Goal: Task Accomplishment & Management: Use online tool/utility

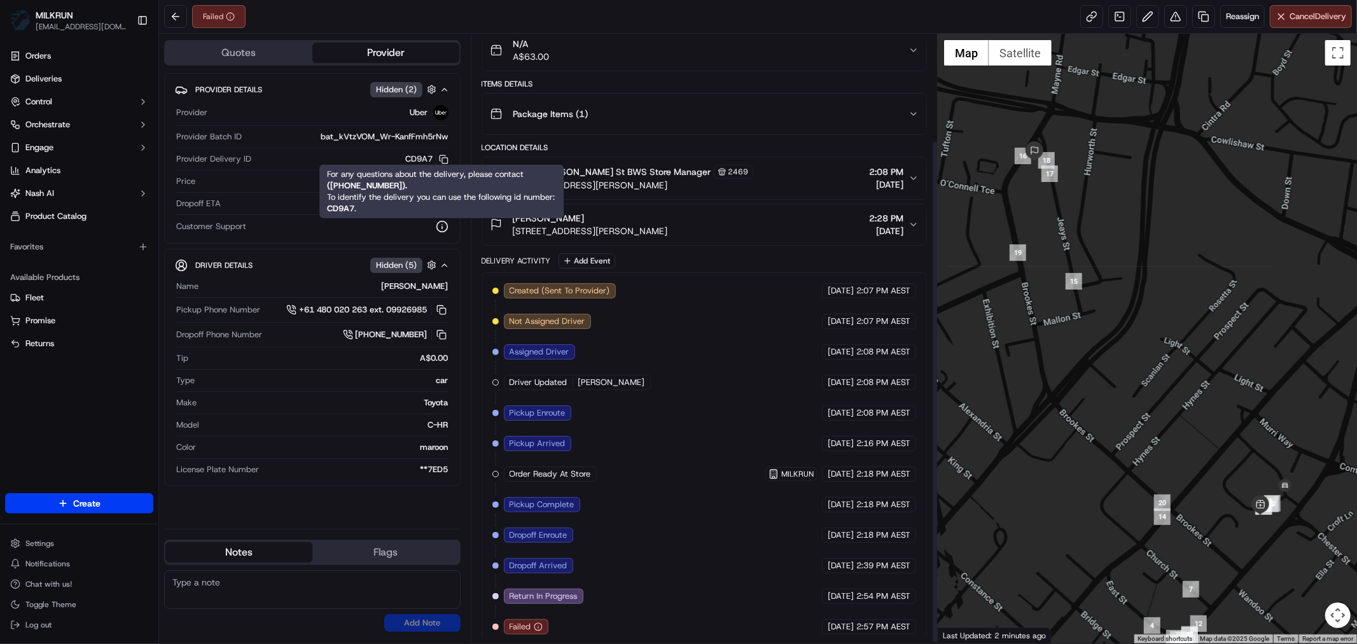
scroll to position [130, 0]
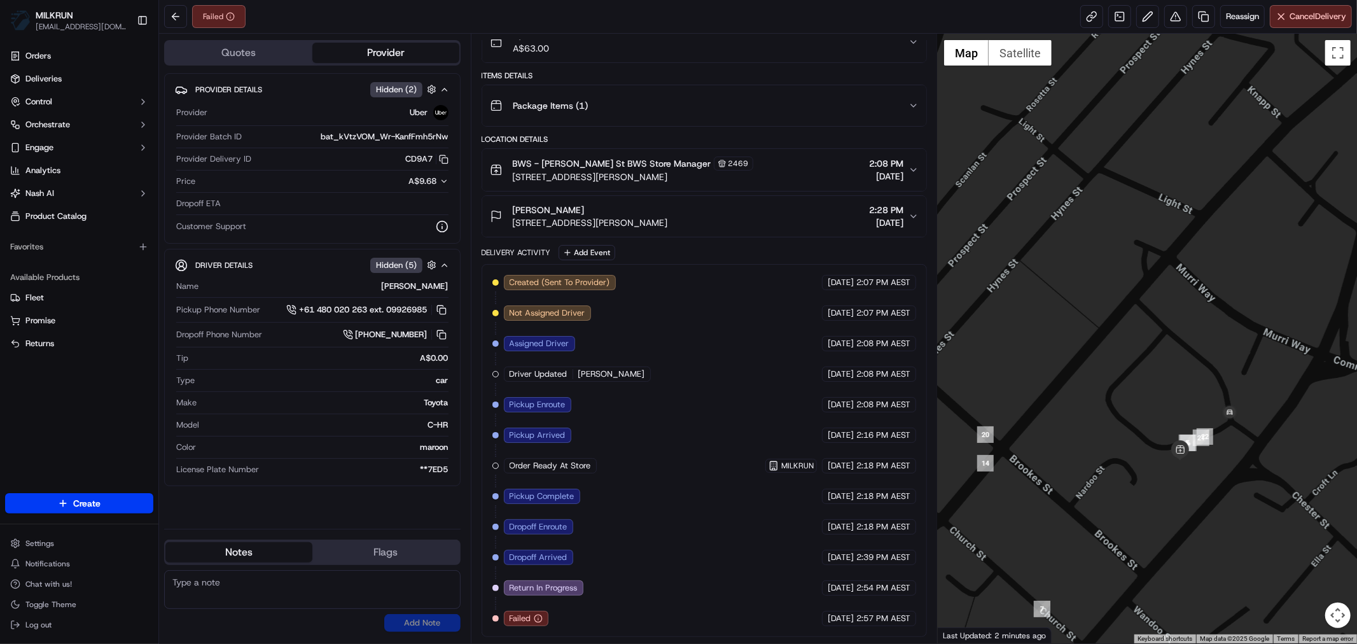
drag, startPoint x: 1219, startPoint y: 515, endPoint x: 1172, endPoint y: 371, distance: 151.2
click at [1172, 371] on div at bounding box center [1146, 338] width 419 height 609
click at [86, 387] on div "Orders Deliveries Control Orchestrate Engage Analytics Nash AI Product Catalog …" at bounding box center [79, 262] width 158 height 442
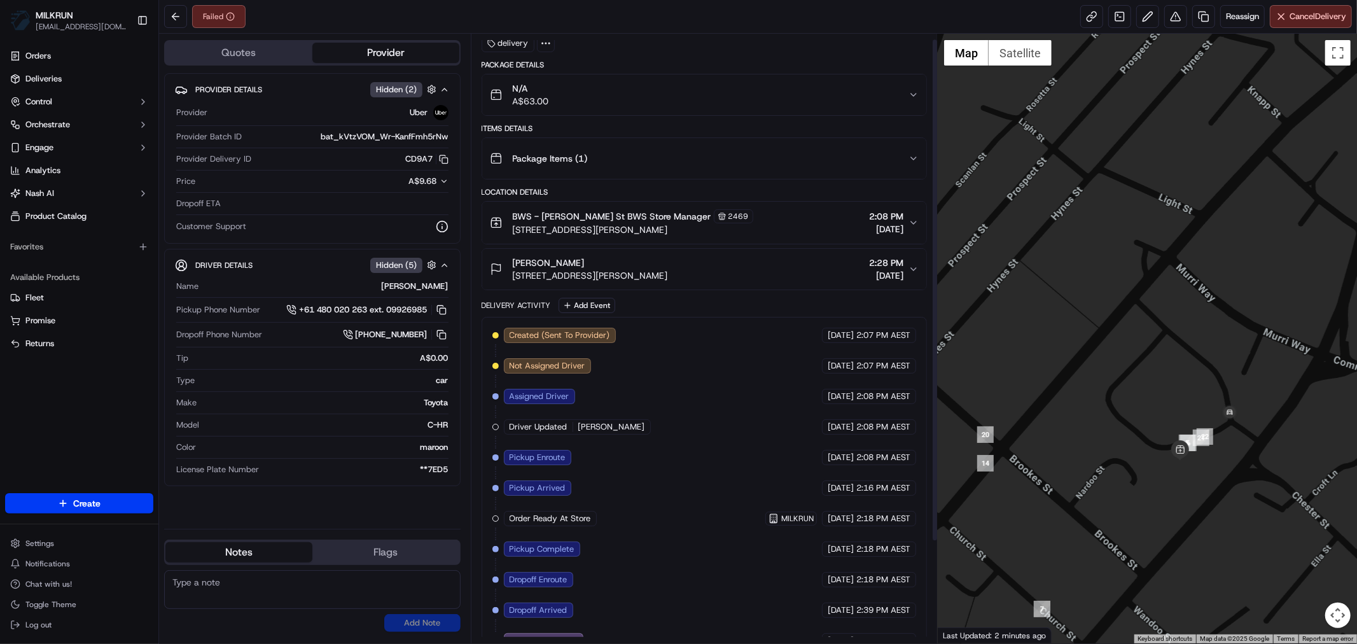
scroll to position [0, 0]
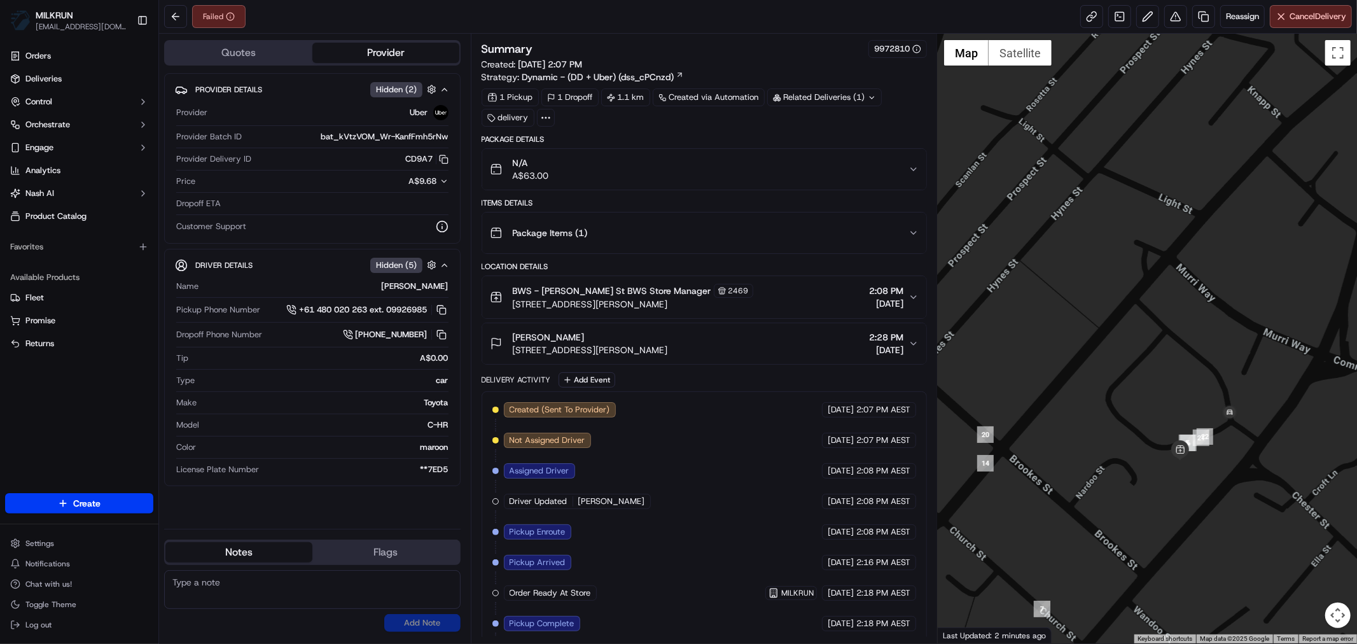
click at [911, 170] on icon "button" at bounding box center [913, 169] width 10 height 10
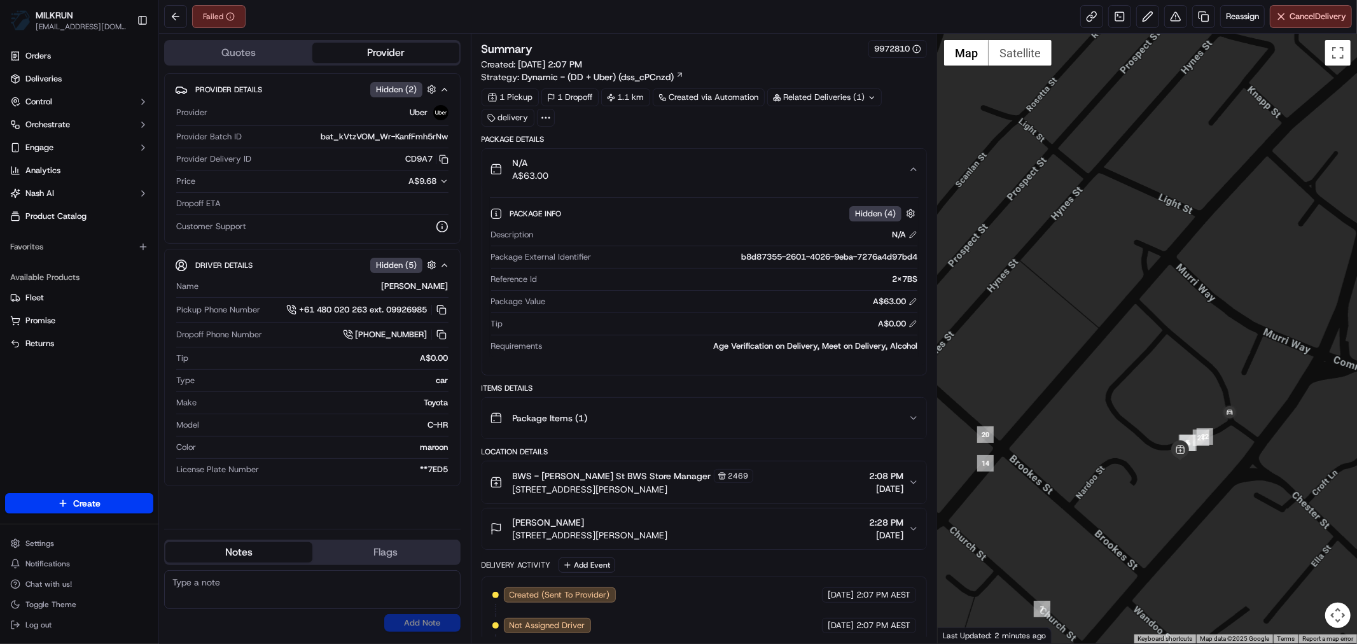
drag, startPoint x: 764, startPoint y: 20, endPoint x: 696, endPoint y: 1, distance: 70.8
click at [761, 20] on div "Failed Reassign Cancel Delivery" at bounding box center [758, 17] width 1198 height 34
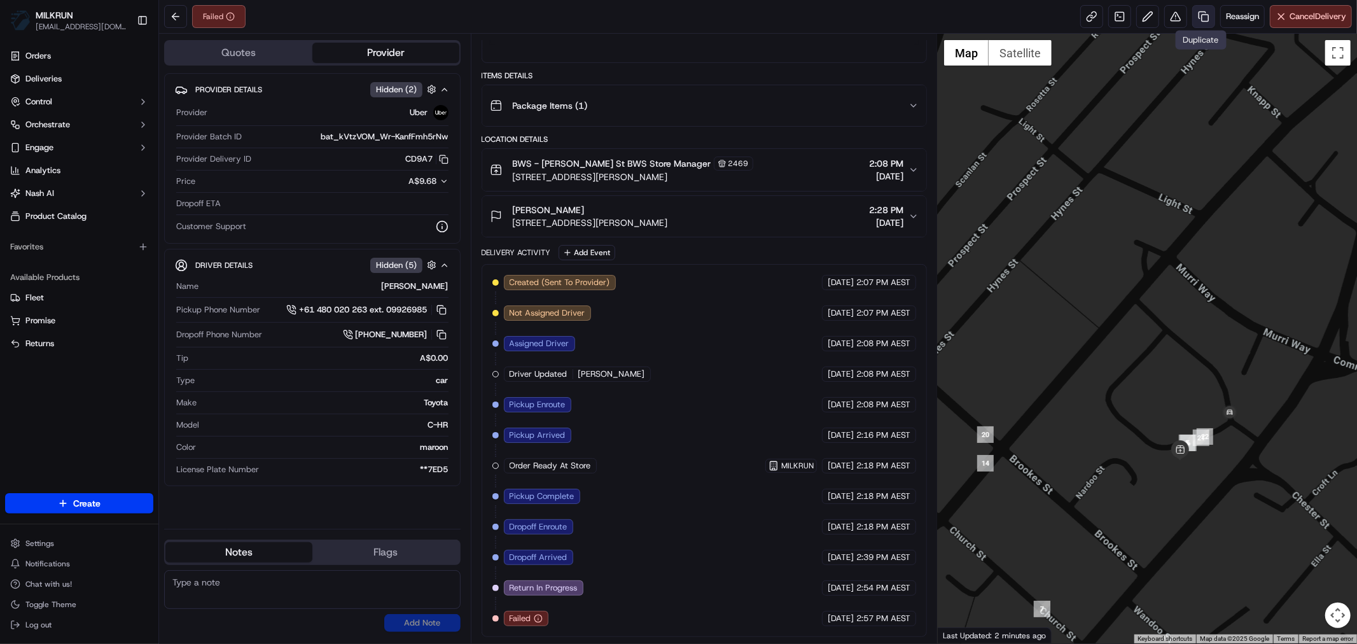
click at [1202, 17] on link at bounding box center [1203, 16] width 23 height 23
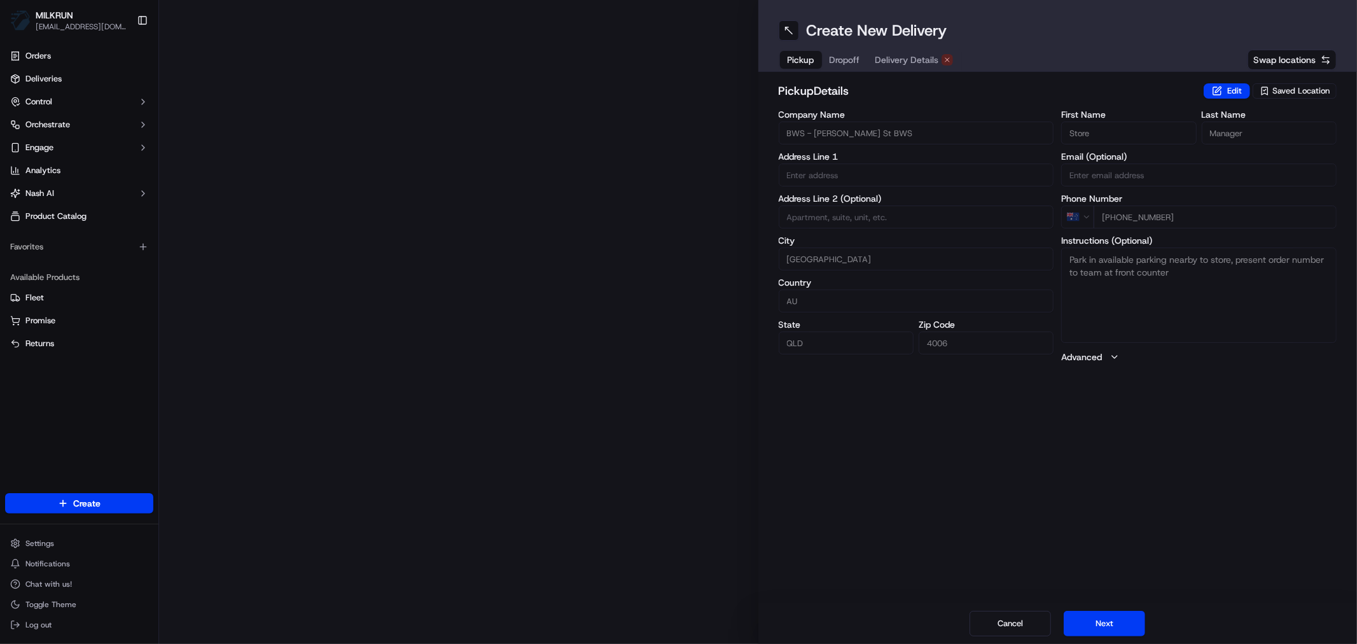
type input "47 / 1000 Ann St"
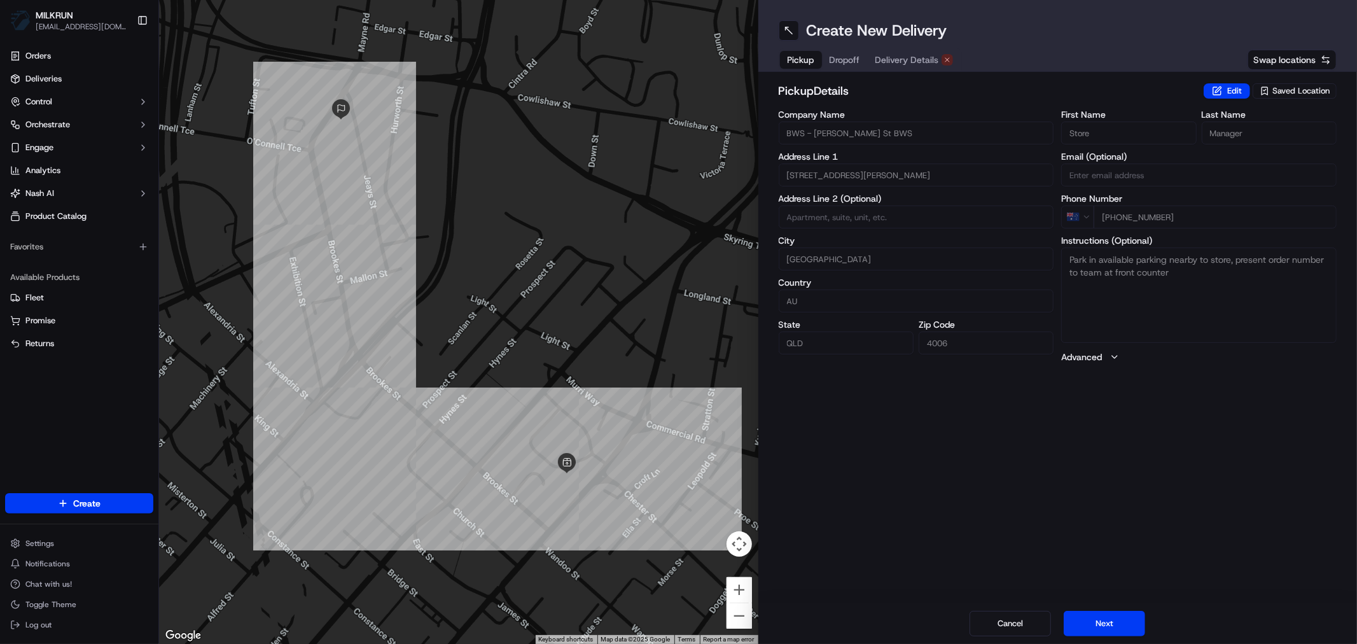
click at [905, 61] on span "Delivery Details" at bounding box center [907, 59] width 64 height 13
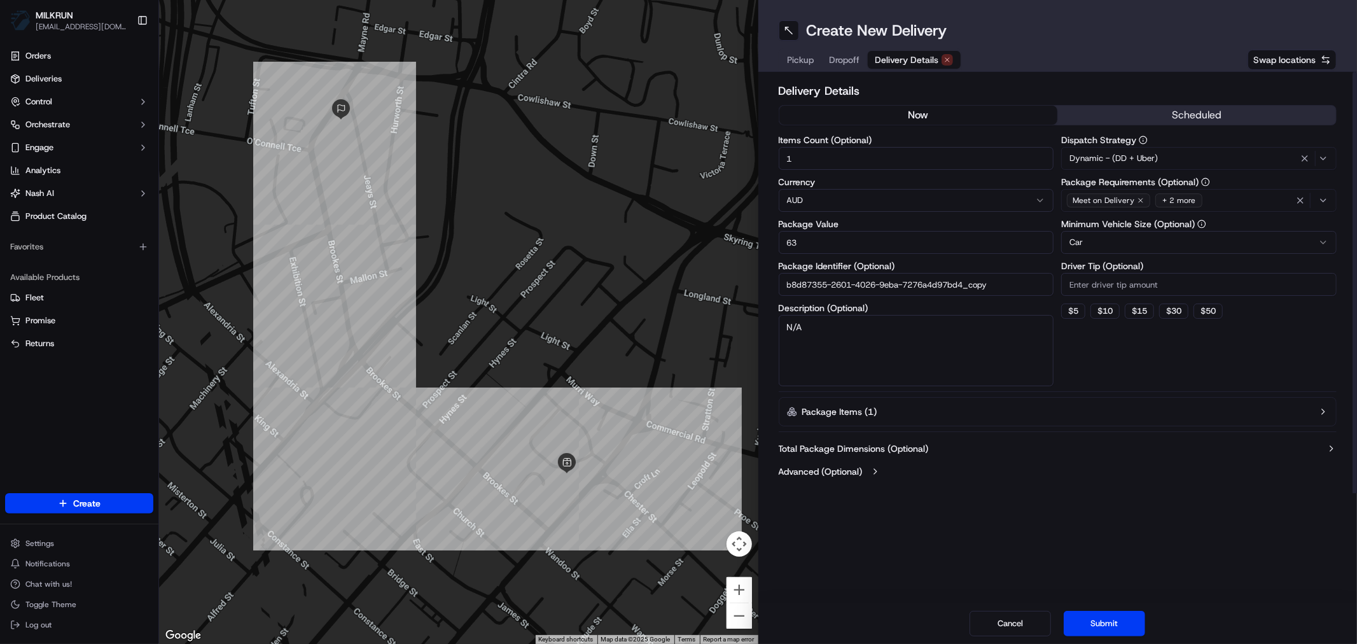
click at [890, 118] on button "now" at bounding box center [918, 115] width 279 height 19
click at [1100, 621] on button "Submit" at bounding box center [1103, 623] width 81 height 25
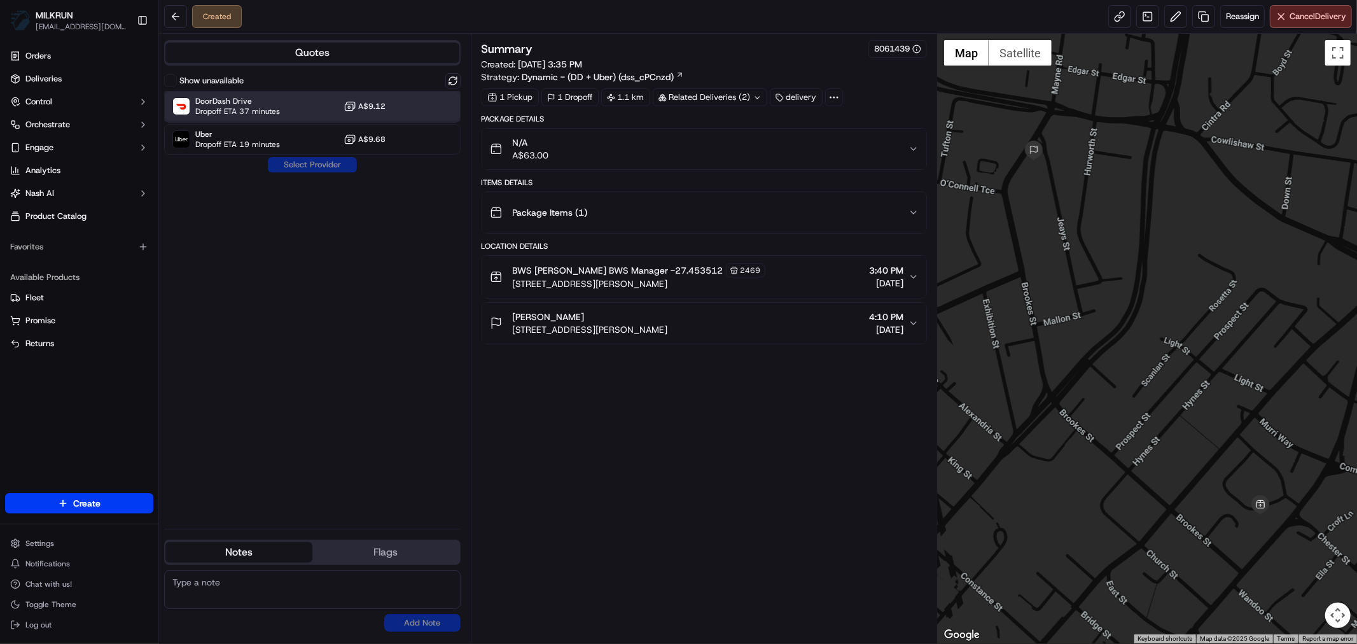
click at [312, 104] on div "DoorDash Drive Dropoff ETA 37 minutes A$9.12" at bounding box center [312, 106] width 296 height 31
click at [303, 170] on button "Assign Provider" at bounding box center [312, 164] width 90 height 15
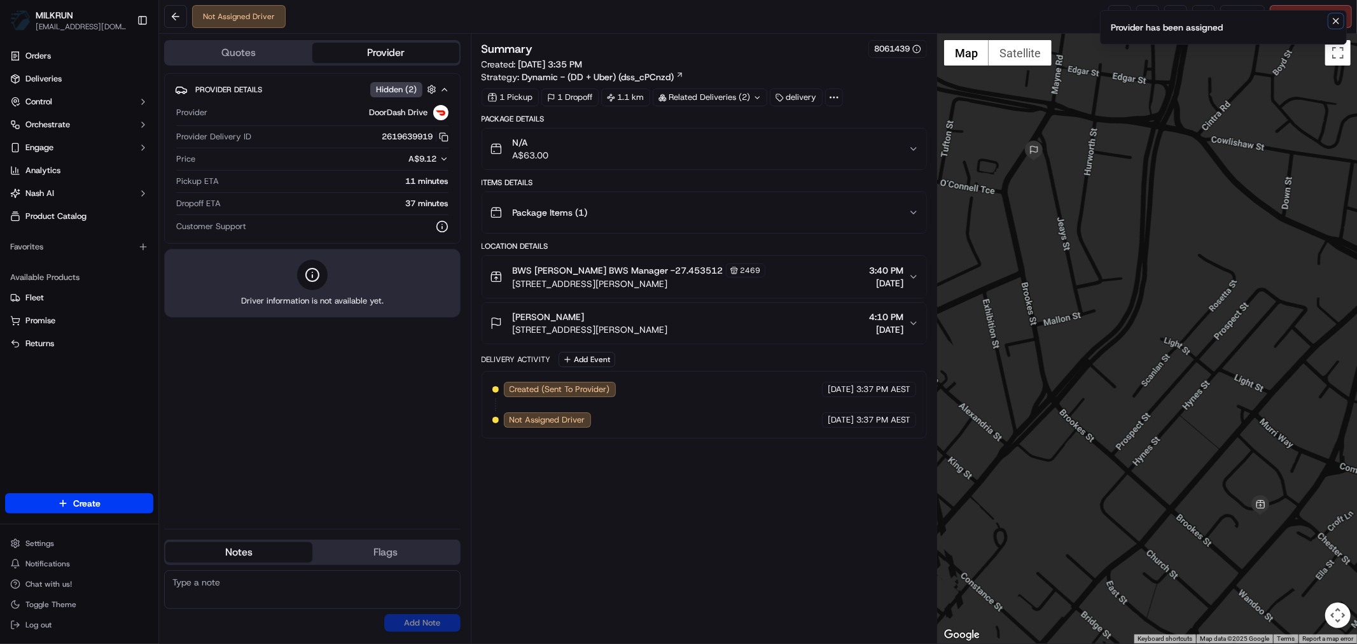
click at [1336, 24] on icon "Notifications (F8)" at bounding box center [1335, 21] width 10 height 10
click at [1332, 24] on icon "Notifications (F8)" at bounding box center [1335, 21] width 10 height 10
click at [1117, 17] on link at bounding box center [1119, 16] width 23 height 23
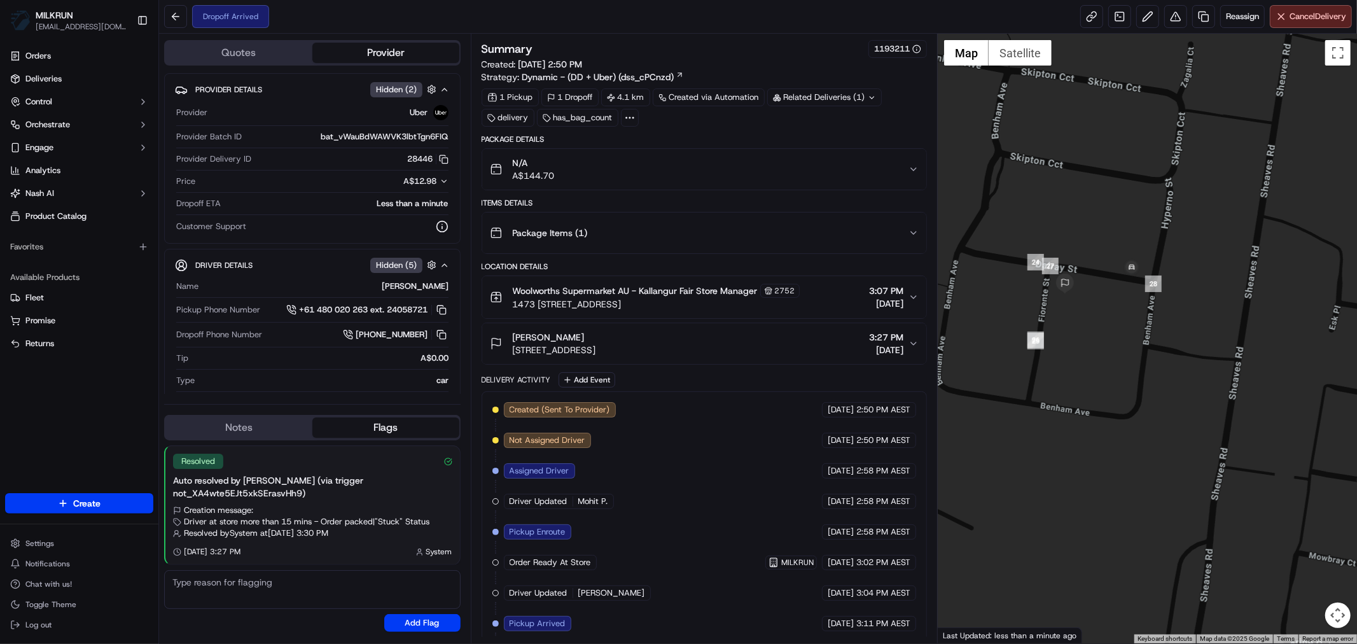
drag, startPoint x: 1015, startPoint y: 195, endPoint x: 1154, endPoint y: 320, distance: 187.3
click at [1154, 320] on div at bounding box center [1146, 338] width 419 height 609
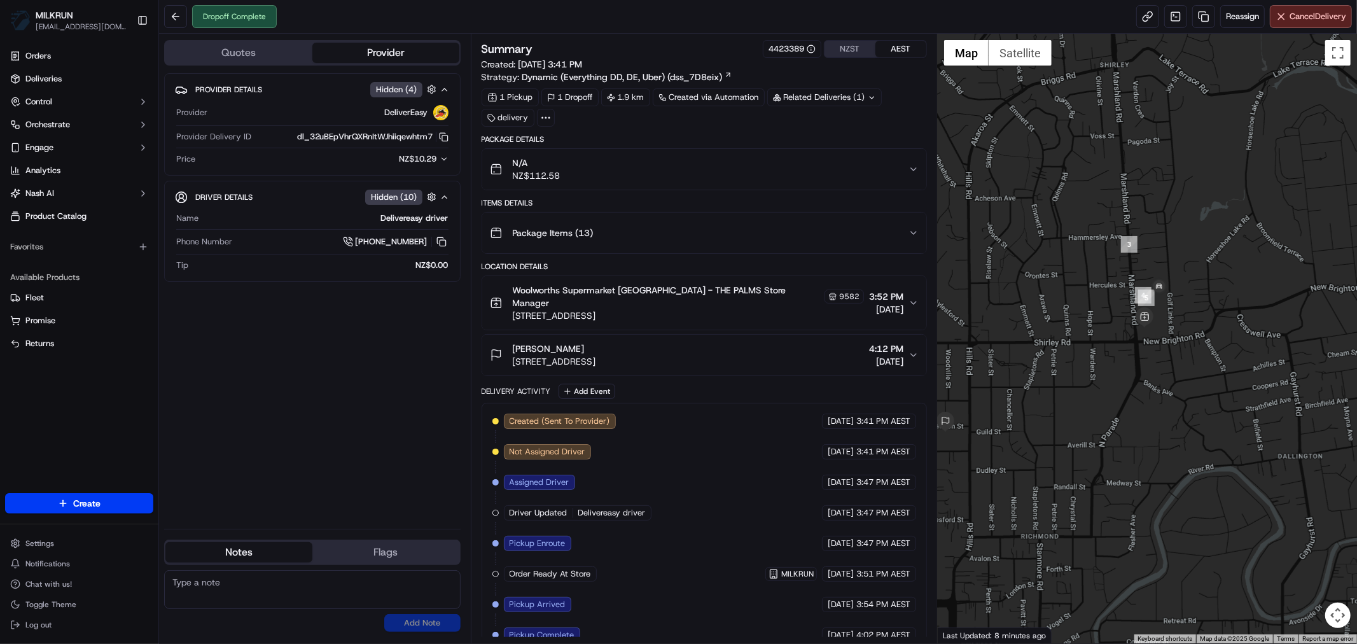
drag, startPoint x: 1042, startPoint y: 401, endPoint x: 902, endPoint y: 372, distance: 142.8
click at [1122, 347] on div at bounding box center [1146, 338] width 419 height 609
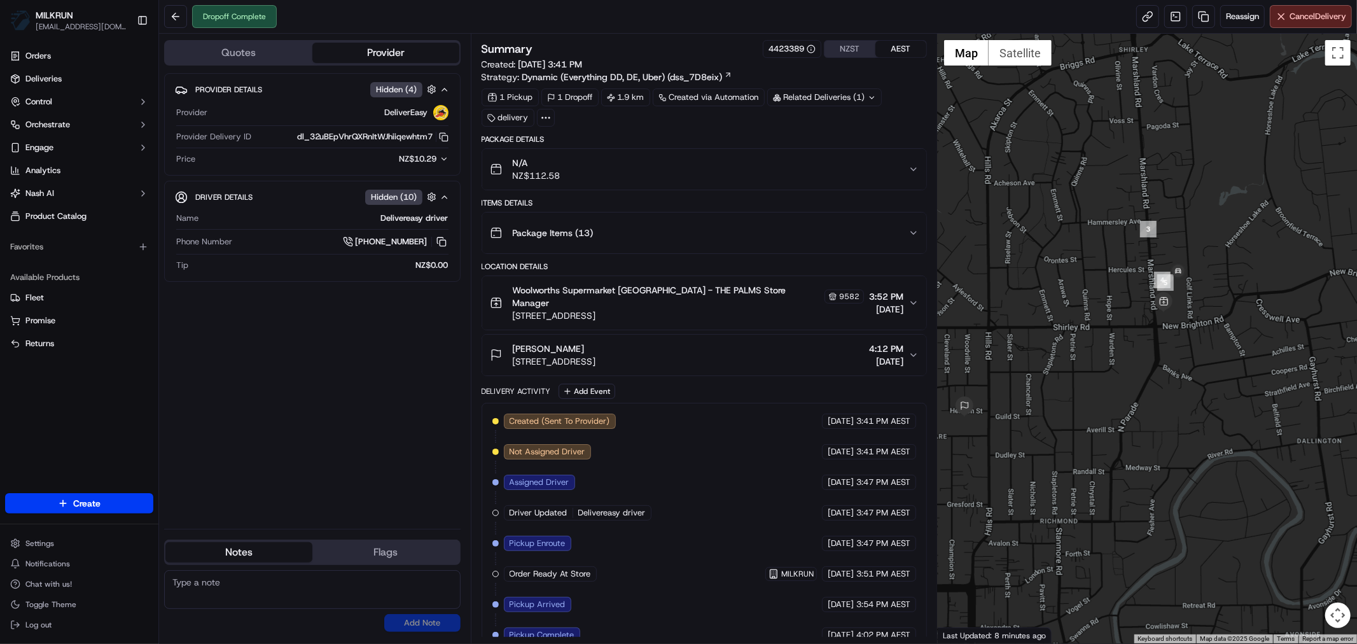
click at [906, 169] on div "N/A NZ$112.58" at bounding box center [699, 168] width 418 height 25
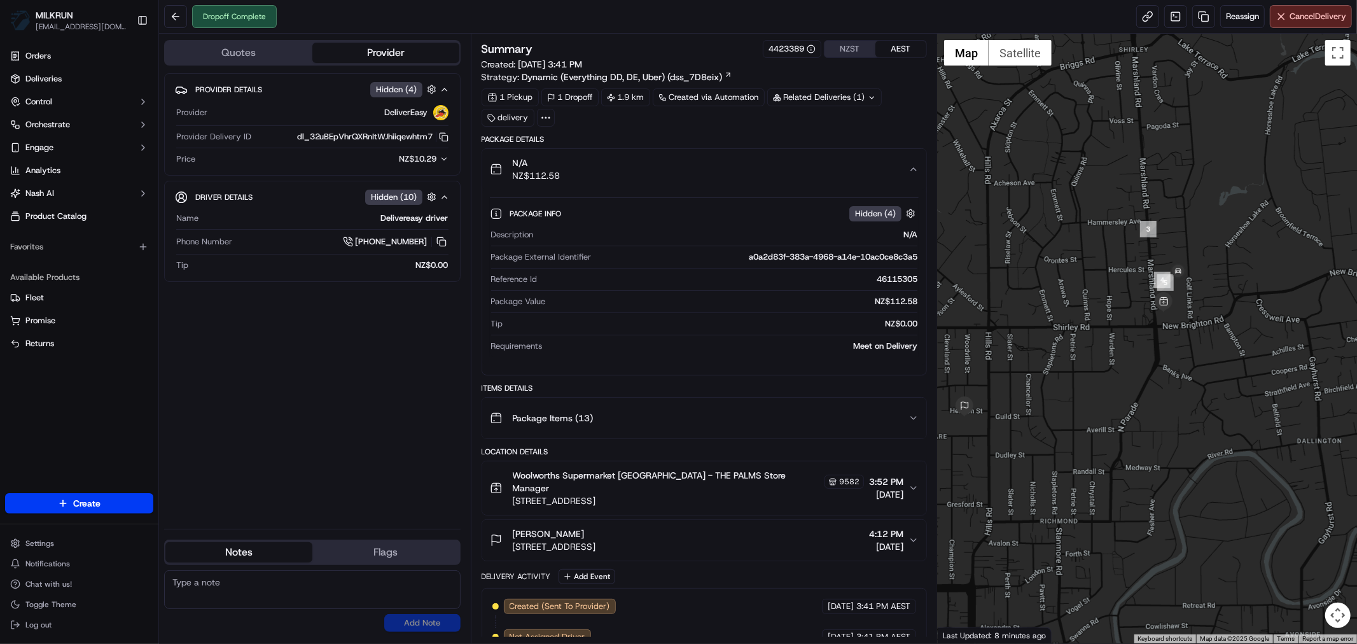
click at [906, 169] on div "N/A NZ$112.58" at bounding box center [699, 168] width 418 height 25
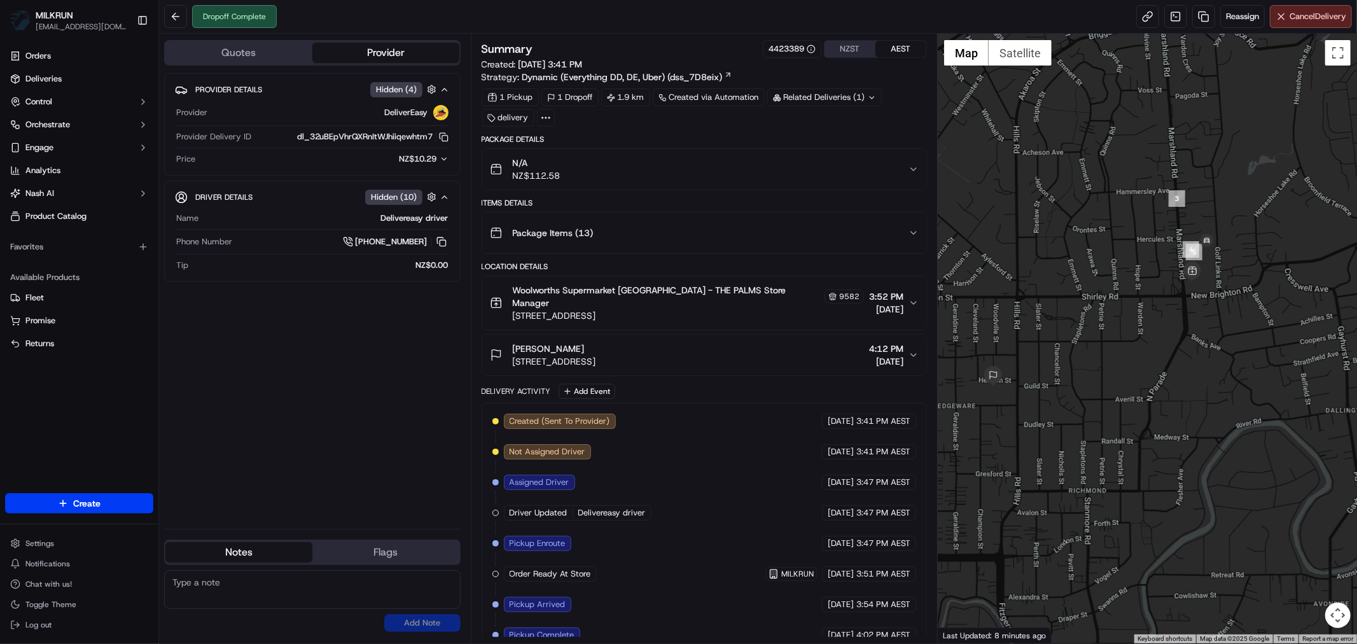
drag, startPoint x: 1143, startPoint y: 338, endPoint x: 1172, endPoint y: 308, distance: 41.4
click at [1172, 308] on div at bounding box center [1146, 338] width 419 height 609
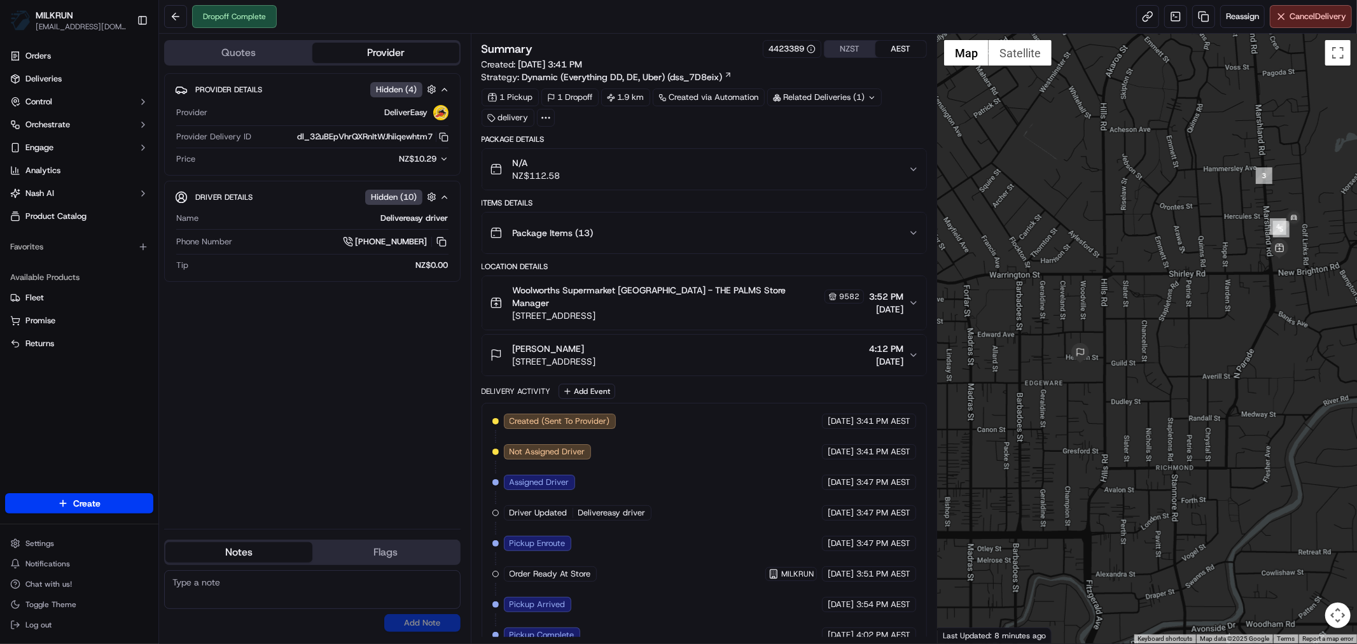
drag, startPoint x: 1013, startPoint y: 404, endPoint x: 1109, endPoint y: 382, distance: 98.7
click at [1103, 379] on div at bounding box center [1146, 338] width 419 height 609
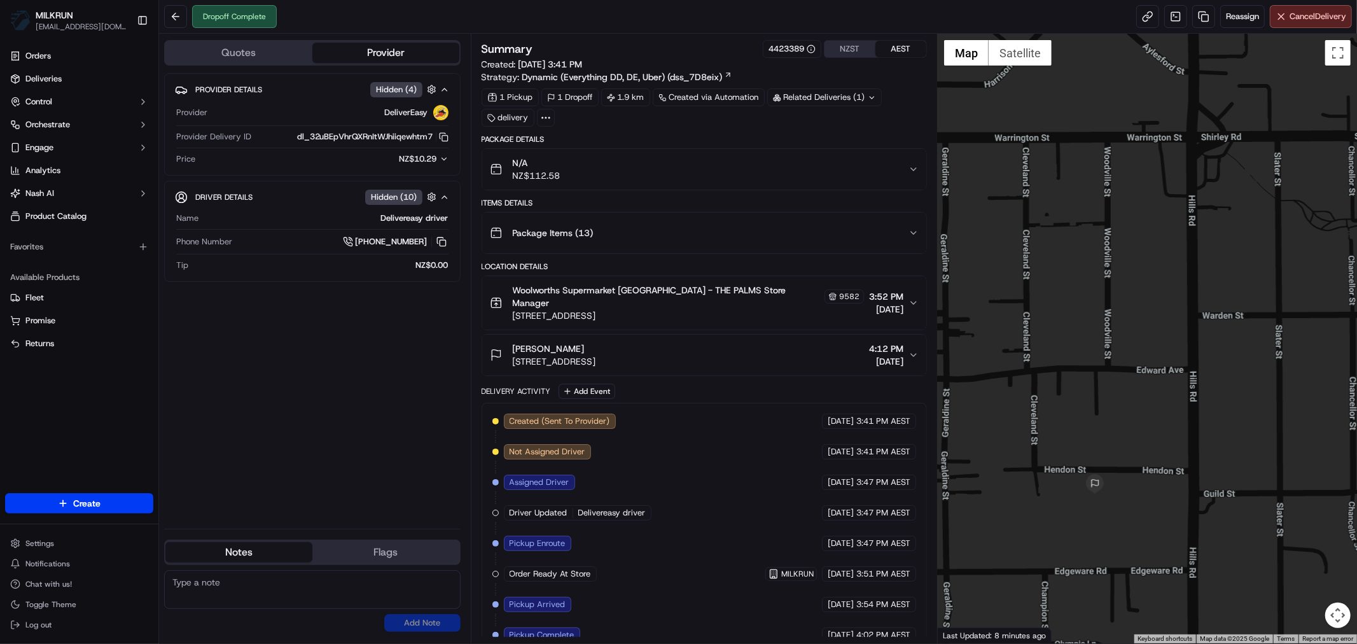
drag, startPoint x: 1060, startPoint y: 346, endPoint x: 1156, endPoint y: 422, distance: 123.2
click at [1156, 422] on div at bounding box center [1146, 338] width 419 height 609
click at [851, 48] on button "NZST" at bounding box center [849, 49] width 51 height 17
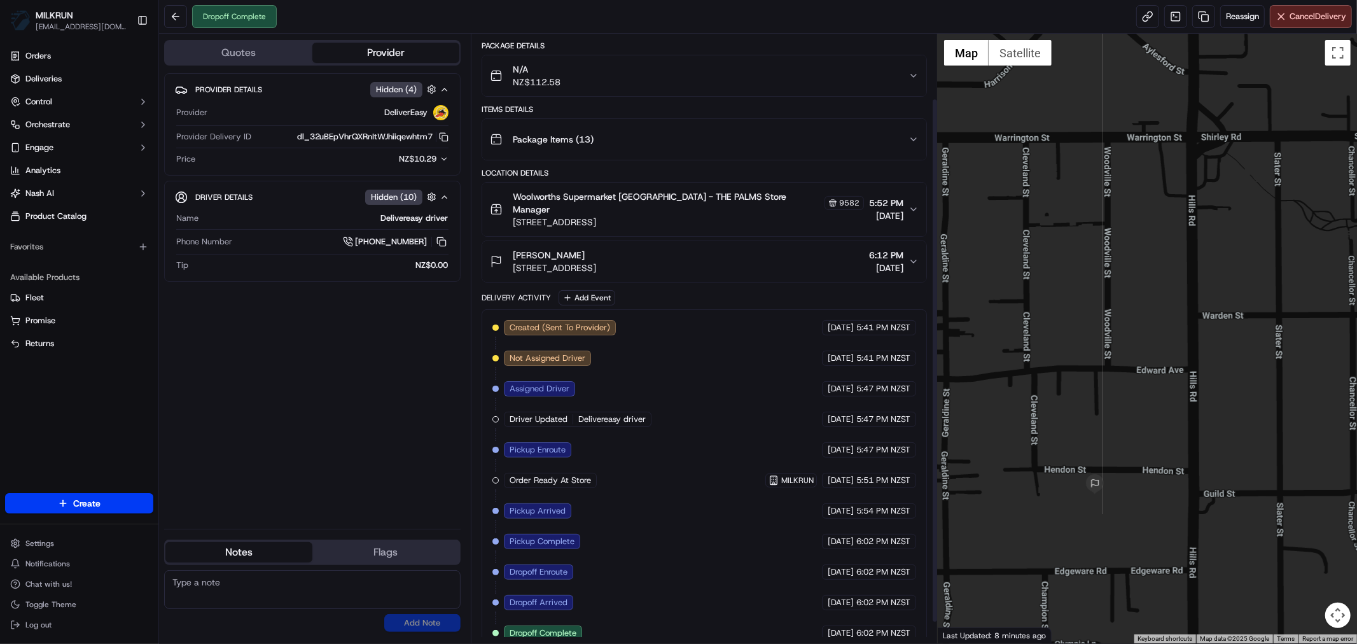
scroll to position [99, 0]
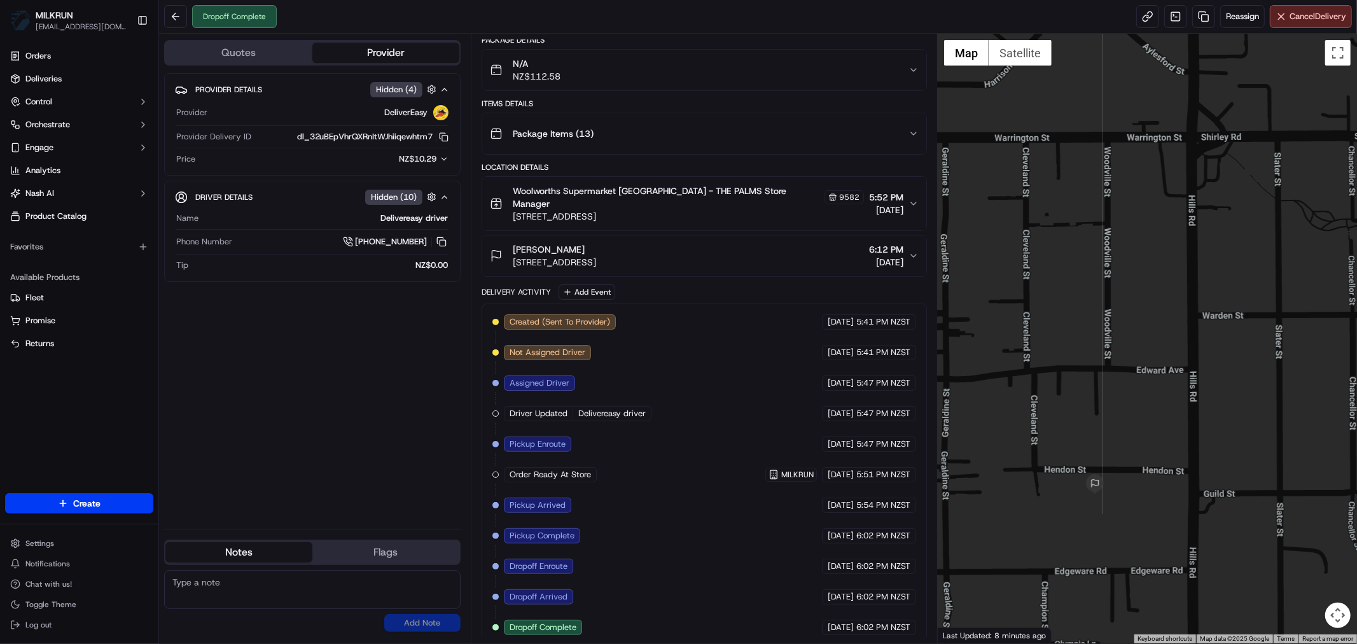
click at [308, 353] on div "Provider Details Hidden ( 4 ) Provider DeliverEasy Provider Delivery ID dl_32uB…" at bounding box center [312, 295] width 296 height 445
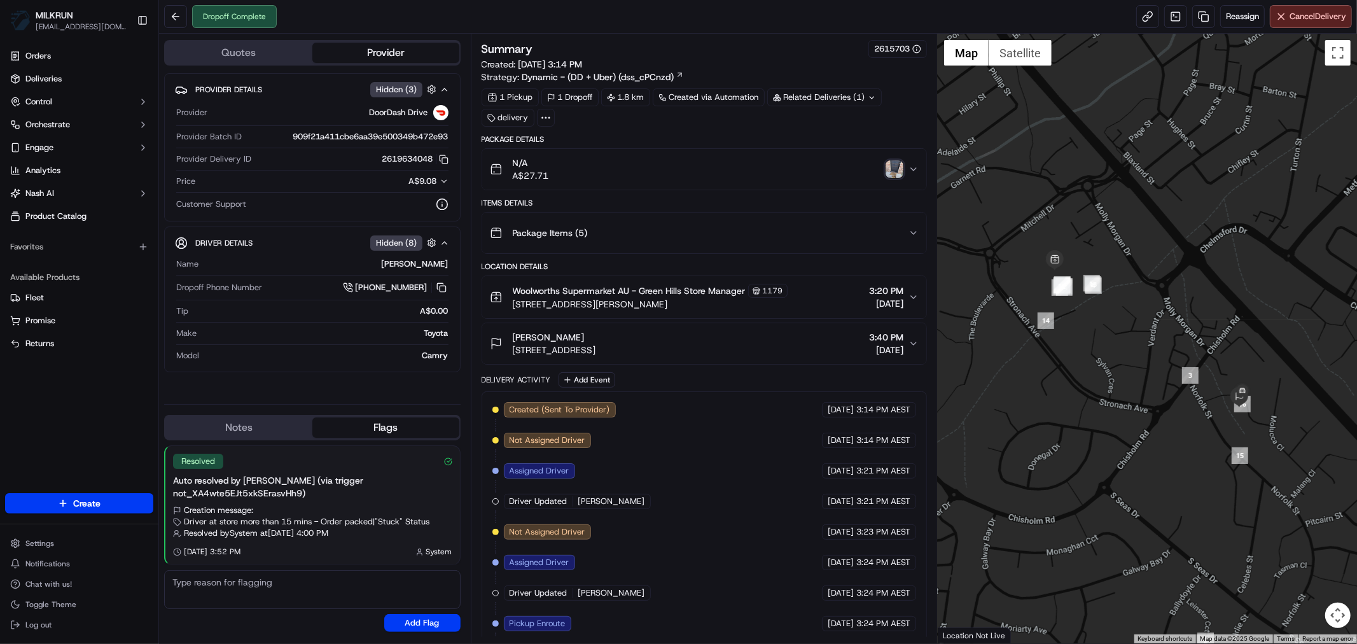
click at [895, 170] on img "button" at bounding box center [894, 169] width 18 height 18
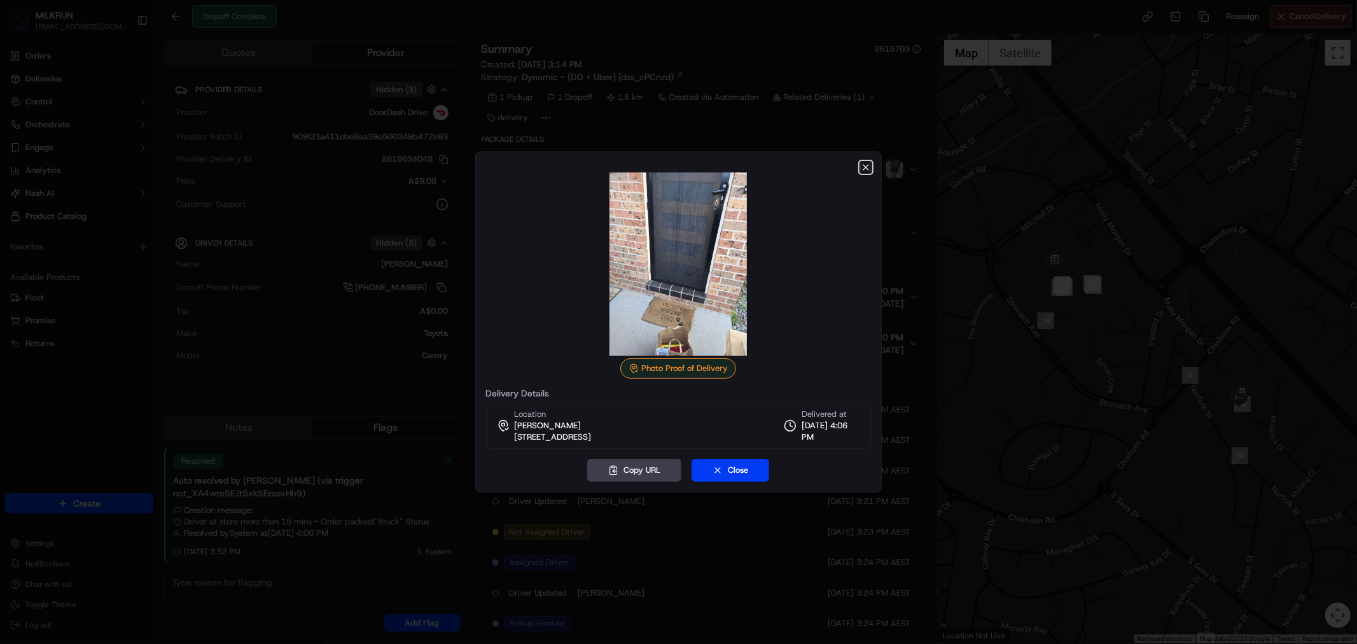
click at [866, 162] on icon "button" at bounding box center [865, 167] width 10 height 10
